Goal: Transaction & Acquisition: Book appointment/travel/reservation

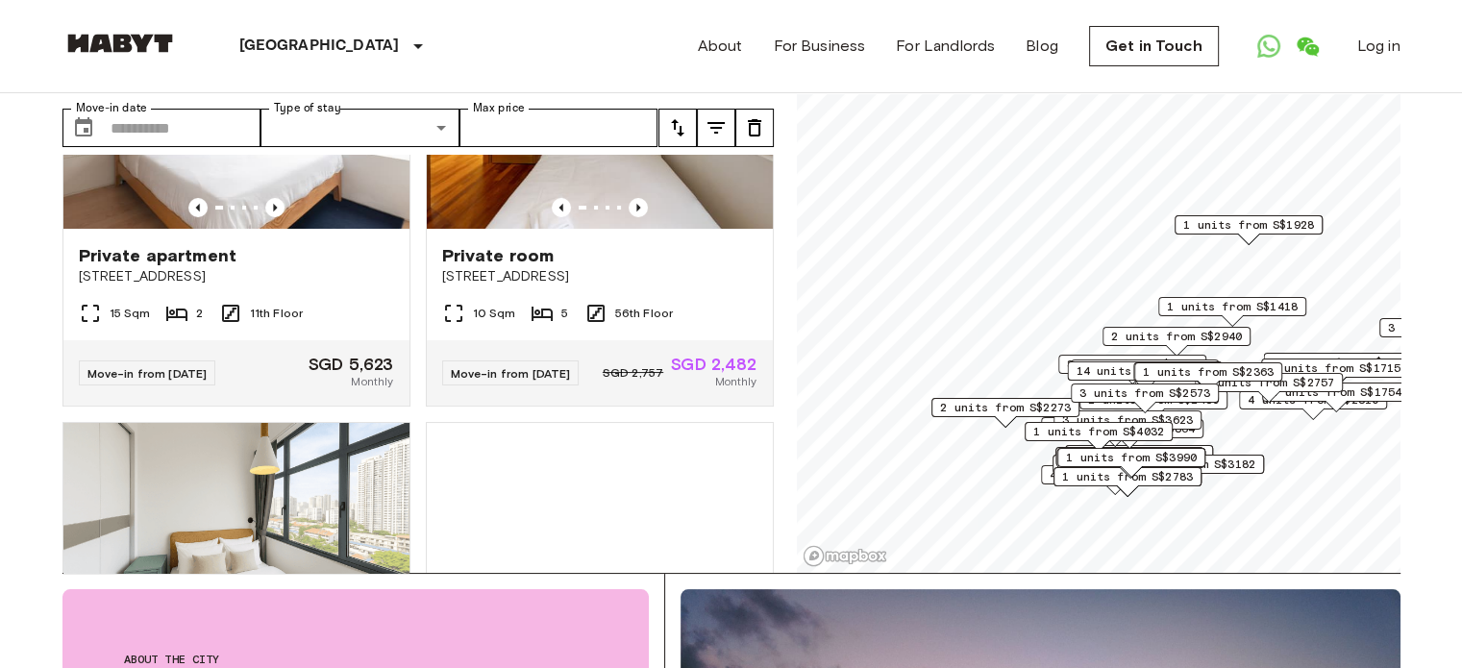
scroll to position [7689, 0]
